Goal: Information Seeking & Learning: Learn about a topic

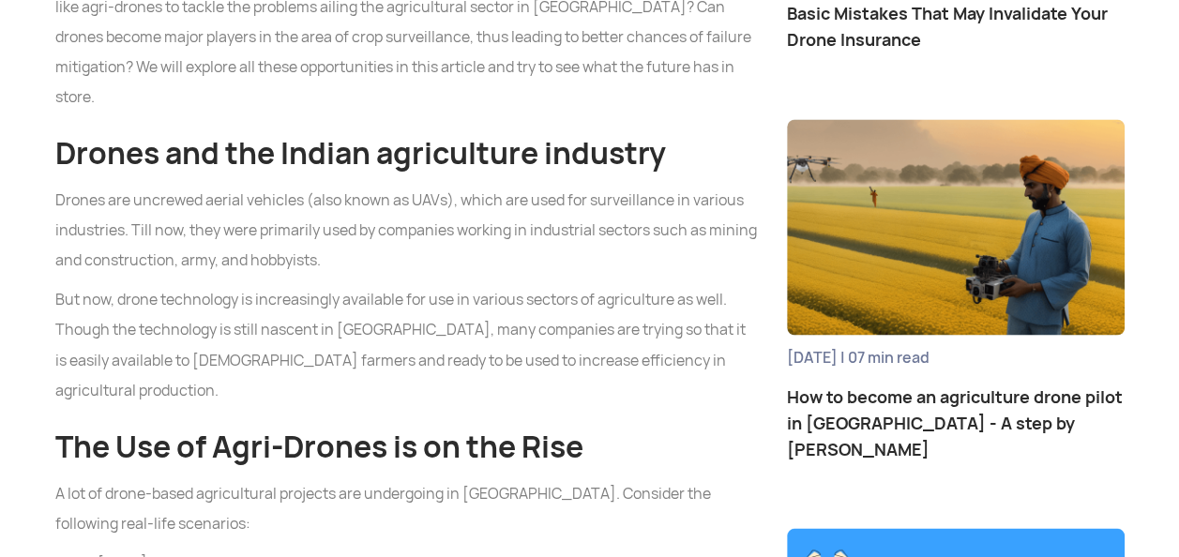
scroll to position [1388, 0]
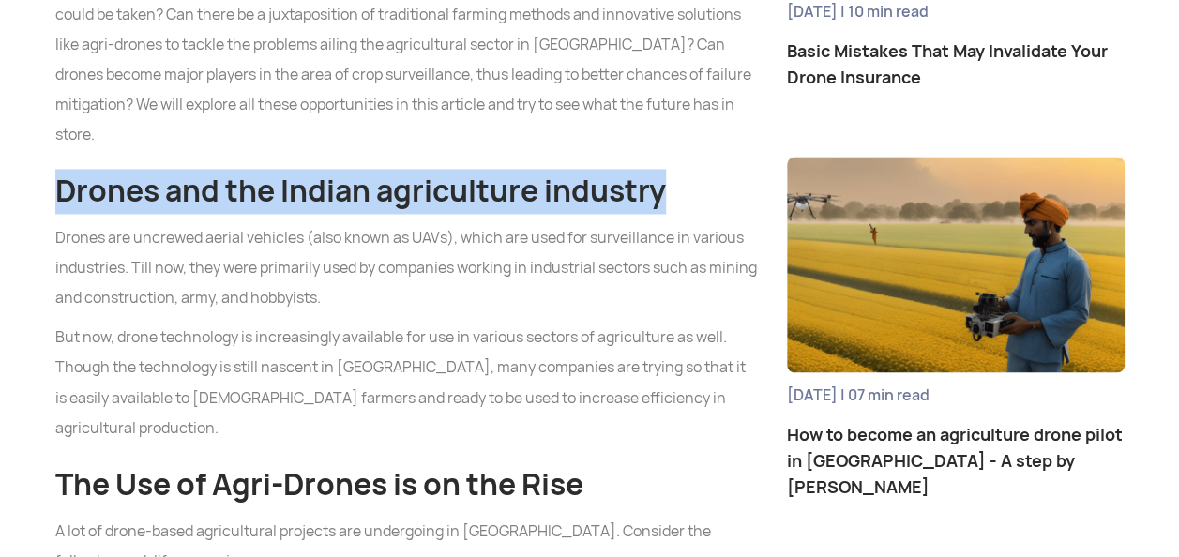
drag, startPoint x: 60, startPoint y: 94, endPoint x: 664, endPoint y: 107, distance: 604.1
click at [664, 169] on h2 "Drones and the Indian agriculture industry" at bounding box center [406, 191] width 703 height 45
copy h2 "Drones and the Indian agriculture industry"
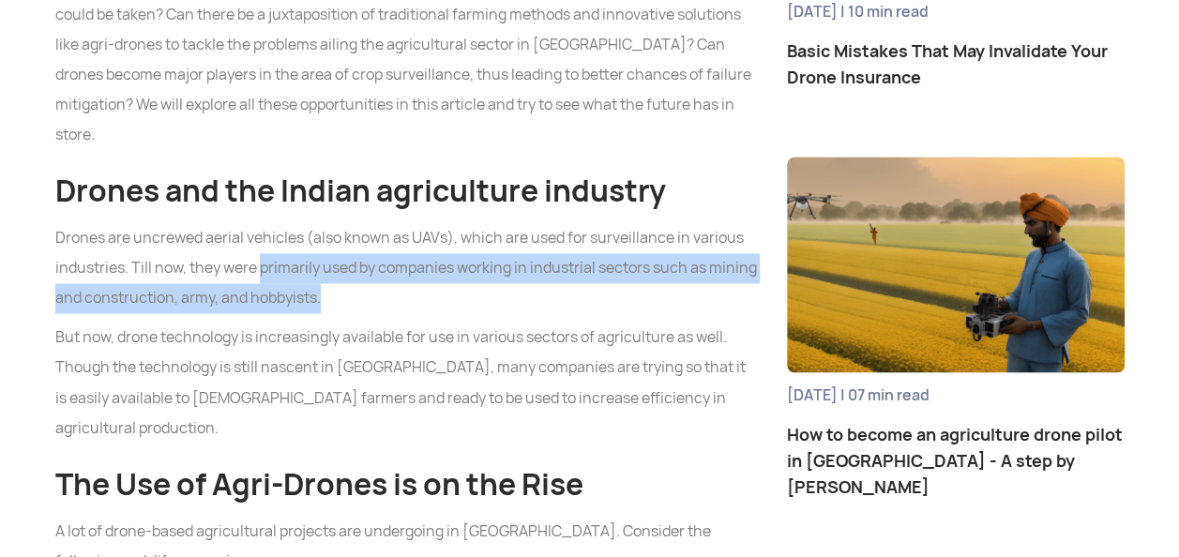
drag, startPoint x: 261, startPoint y: 171, endPoint x: 321, endPoint y: 204, distance: 68.4
click at [321, 223] on p "Drones are uncrewed aerial vehicles (also known as UAVs), which are used for su…" at bounding box center [406, 268] width 703 height 90
copy p "primarily used by companies working in industrial sectors such as mining and co…"
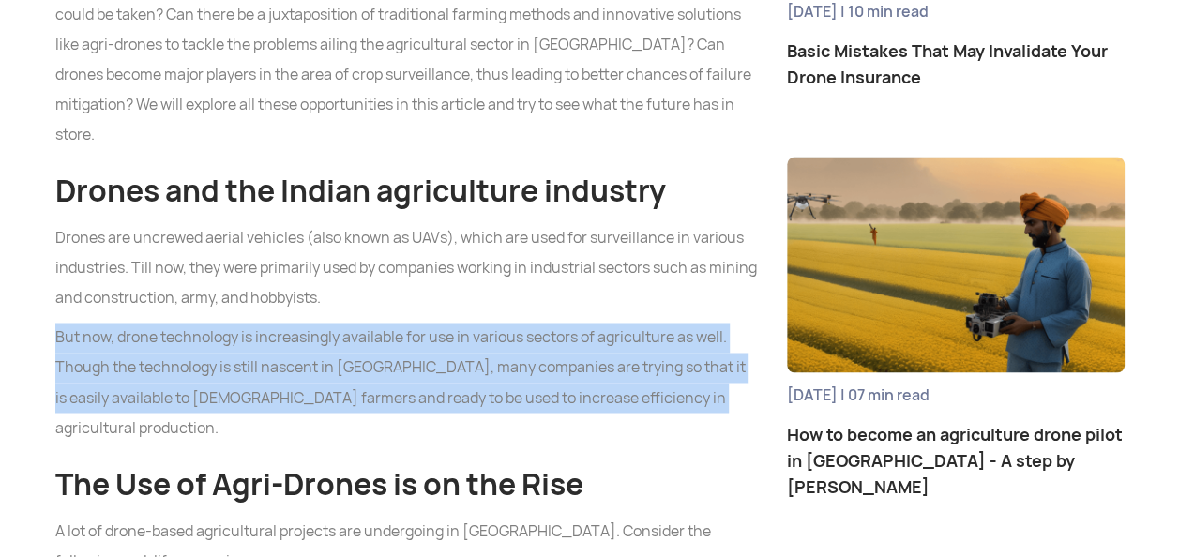
drag, startPoint x: 57, startPoint y: 240, endPoint x: 655, endPoint y: 313, distance: 601.9
click at [655, 323] on p "But now, drone technology is increasingly available for use in various sectors …" at bounding box center [406, 383] width 703 height 120
copy p "But now, drone technology is increasingly available for use in various sectors …"
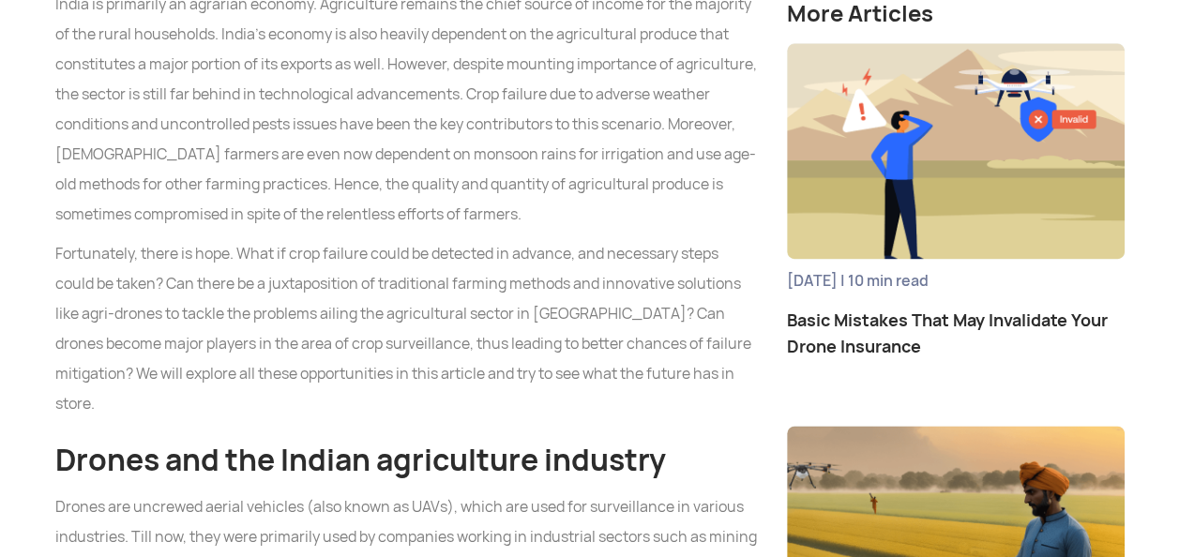
scroll to position [1125, 0]
